Goal: Information Seeking & Learning: Learn about a topic

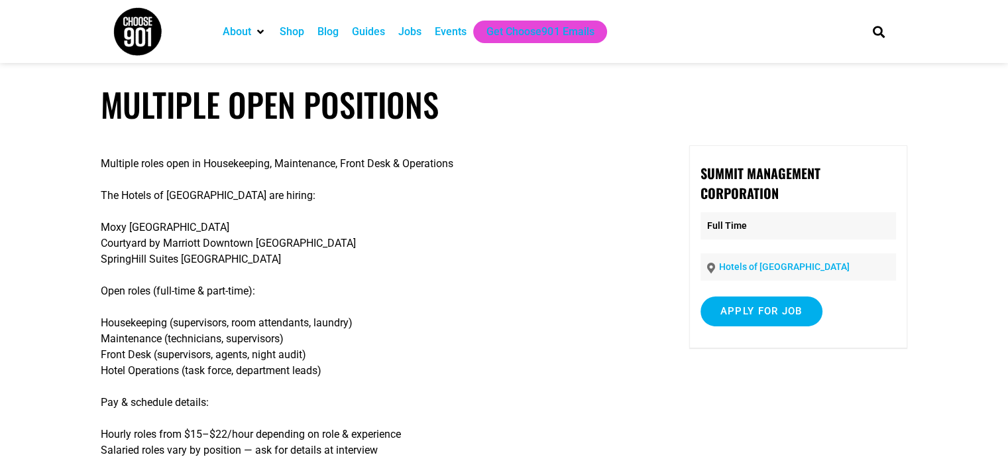
click at [392, 40] on div "Guides" at bounding box center [368, 32] width 46 height 23
click at [411, 36] on div "Jobs" at bounding box center [409, 32] width 23 height 16
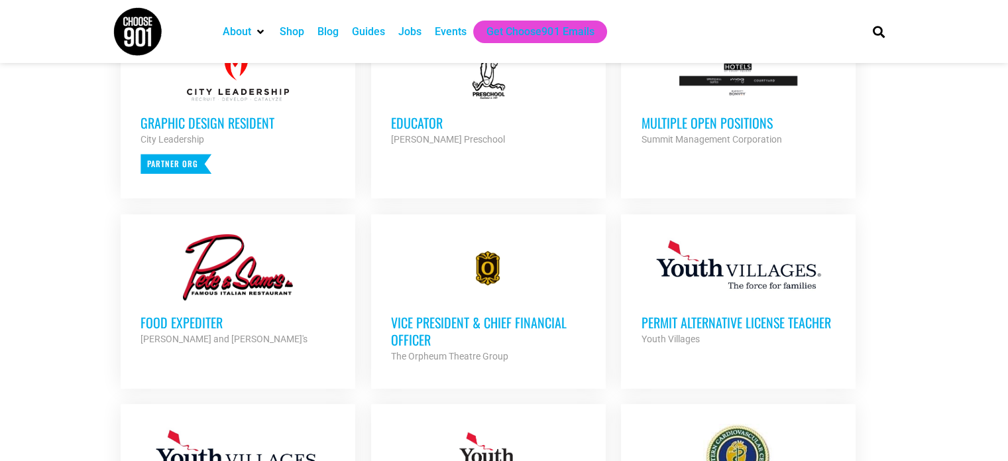
scroll to position [597, 0]
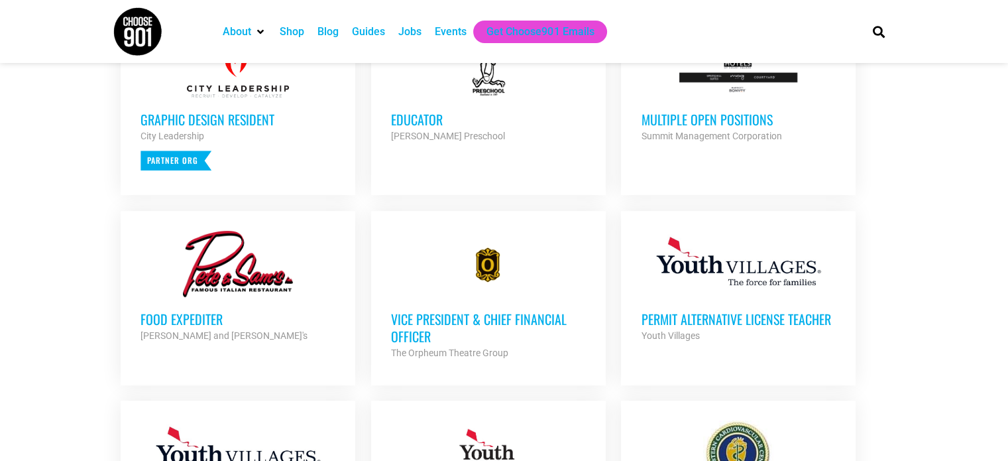
click at [225, 284] on div at bounding box center [238, 264] width 195 height 66
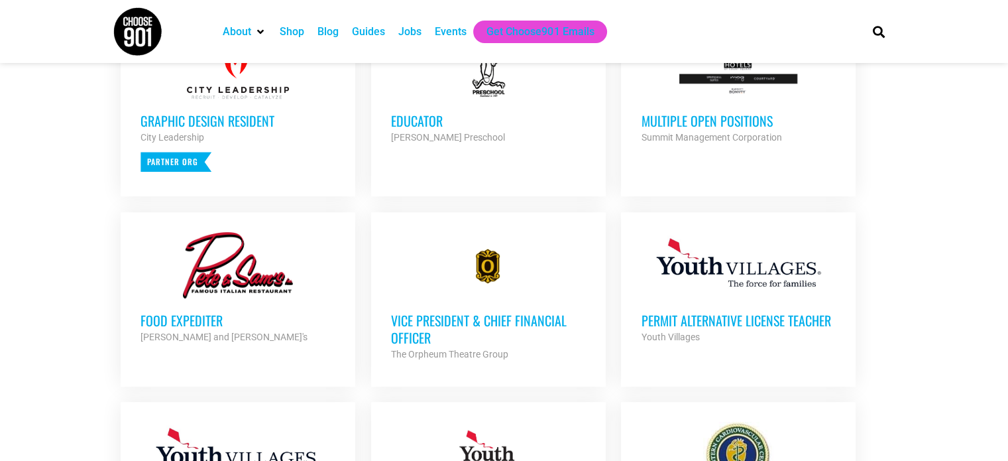
scroll to position [597, 0]
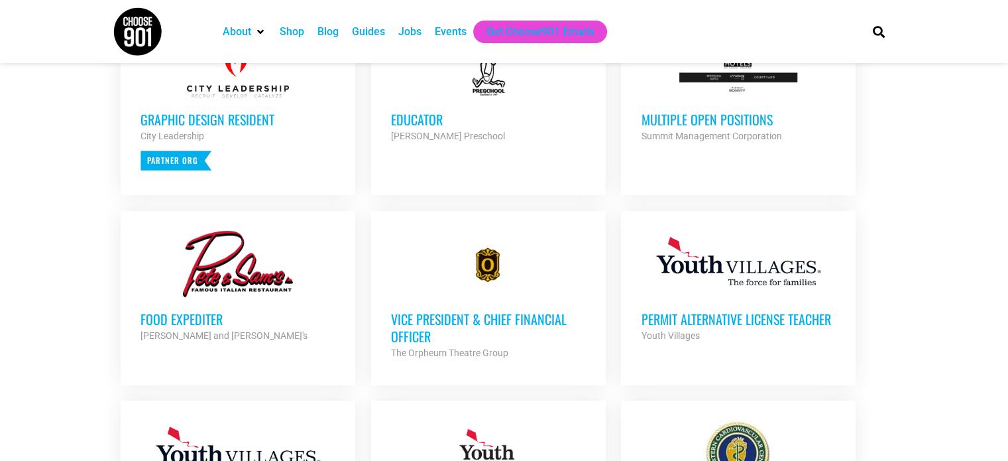
click at [447, 320] on h3 "Vice President & Chief Financial Officer" at bounding box center [488, 327] width 195 height 34
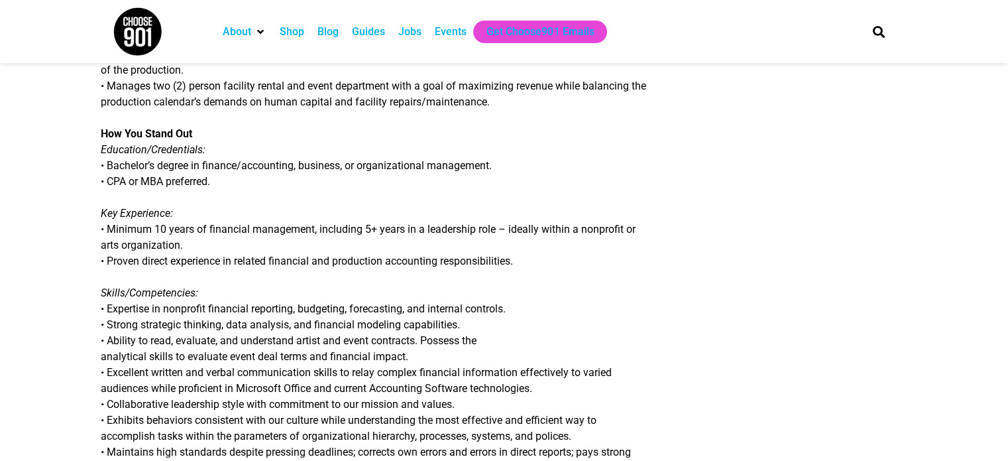
scroll to position [795, 0]
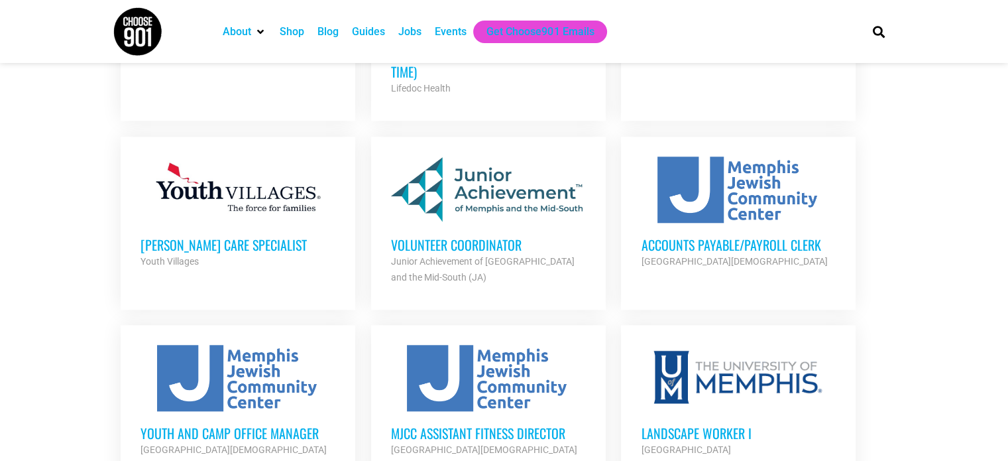
scroll to position [1259, 0]
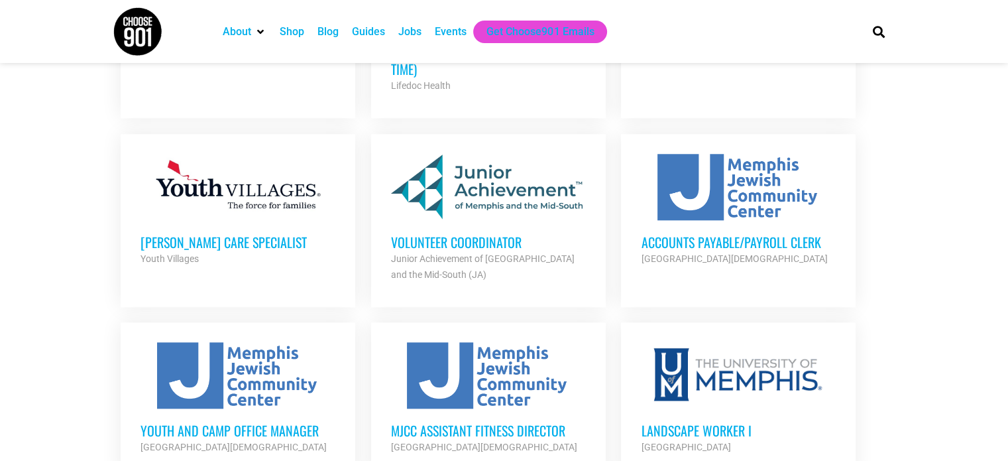
click at [244, 273] on li "[PERSON_NAME] Care Specialist Youth Villages Partner Org Full Time" at bounding box center [238, 220] width 235 height 173
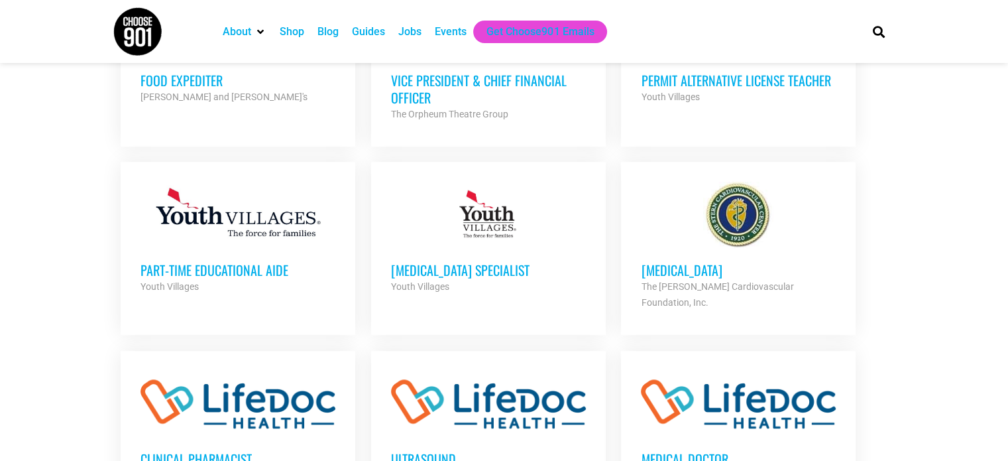
scroll to position [862, 0]
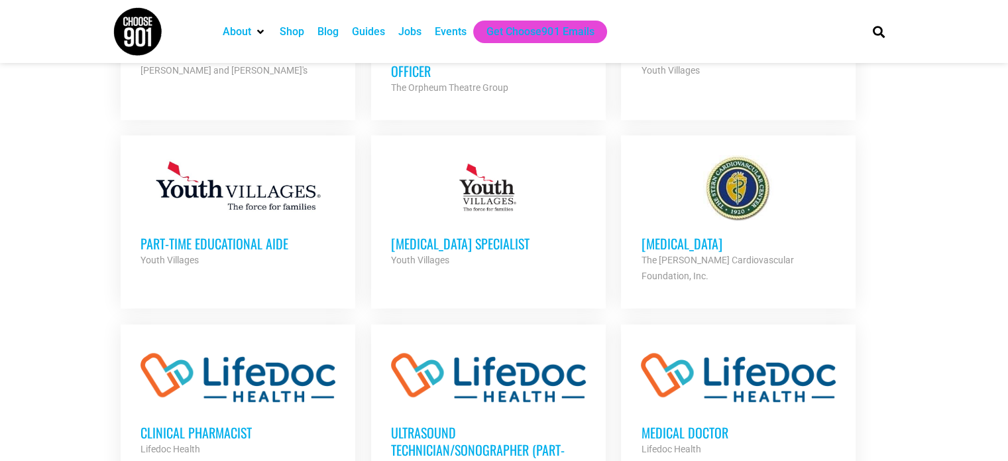
click at [225, 229] on div "Part-Time Educational Aide Youth Villages Partner Org" at bounding box center [238, 244] width 195 height 46
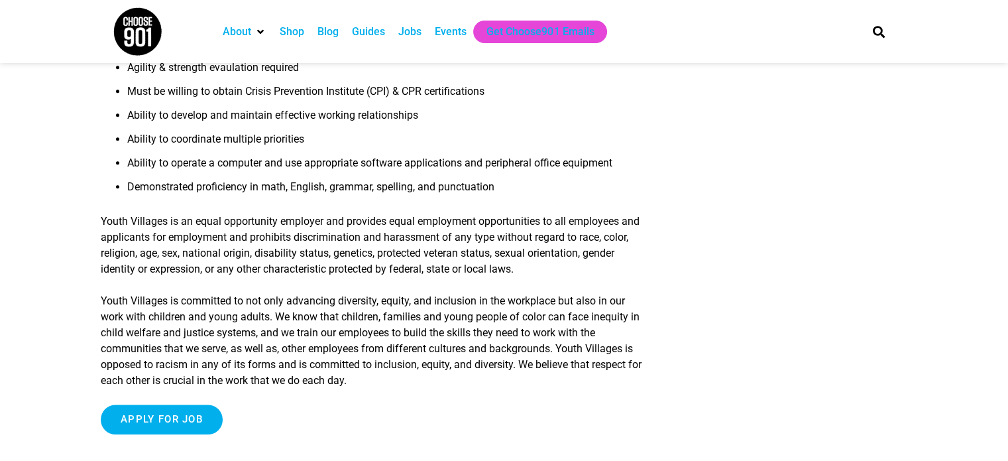
scroll to position [1061, 0]
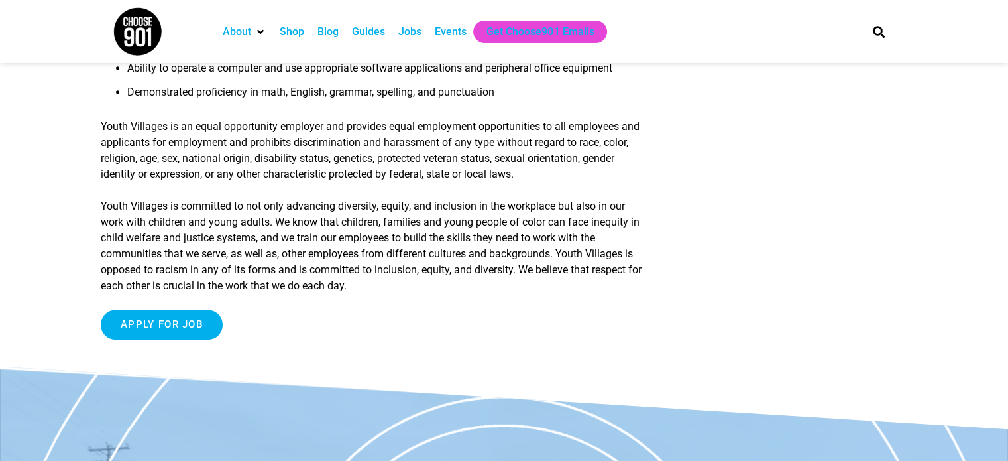
click at [172, 325] on input "Apply for job" at bounding box center [162, 325] width 122 height 30
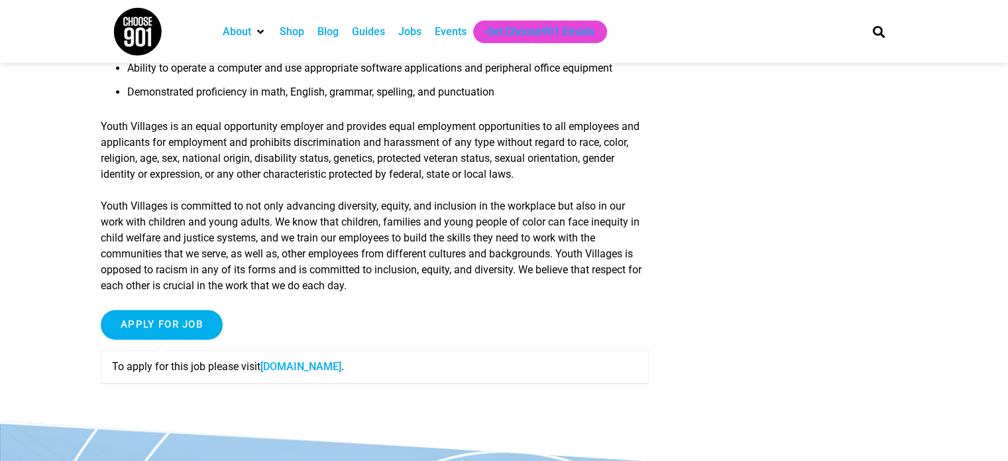
click at [294, 371] on link "tinyurl.com" at bounding box center [301, 366] width 81 height 13
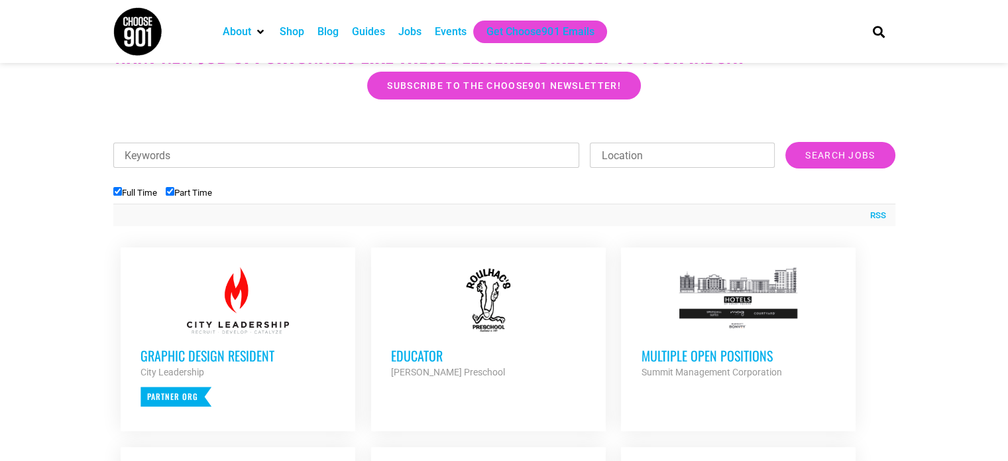
scroll to position [398, 0]
